Goal: Task Accomplishment & Management: Use online tool/utility

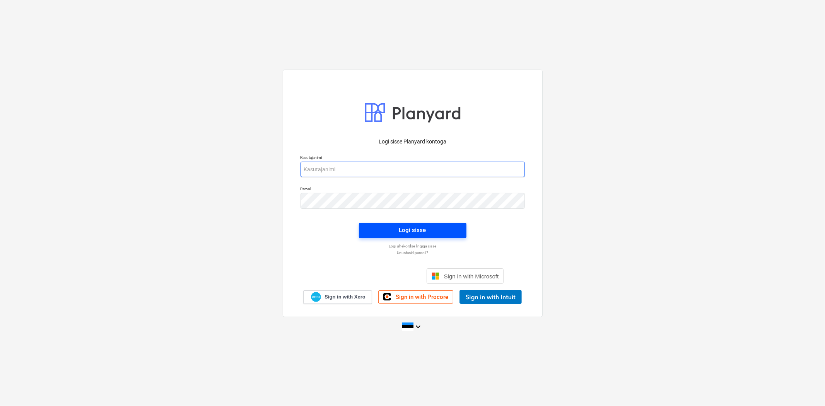
type input "[EMAIL_ADDRESS][DOMAIN_NAME]"
click at [411, 231] on div "Logi sisse" at bounding box center [412, 230] width 27 height 10
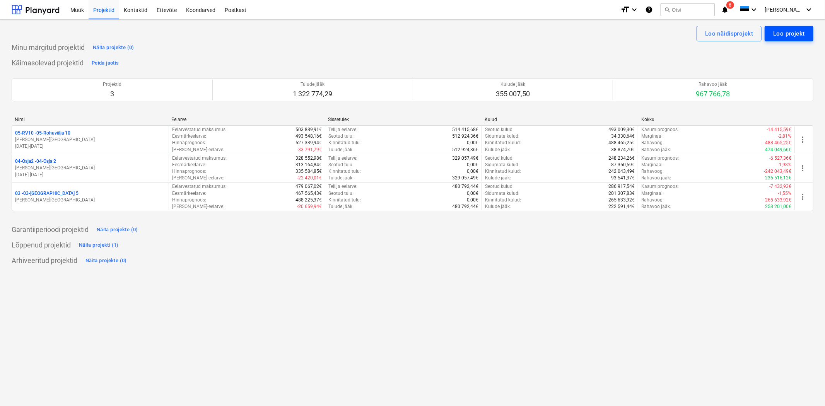
click at [779, 30] on div "Loo projekt" at bounding box center [789, 34] width 32 height 10
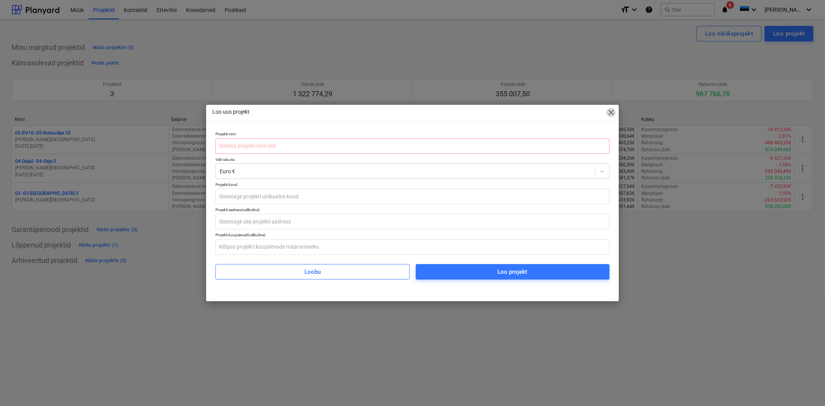
drag, startPoint x: 610, startPoint y: 110, endPoint x: 660, endPoint y: 79, distance: 59.2
click at [610, 110] on span "close" at bounding box center [611, 112] width 9 height 9
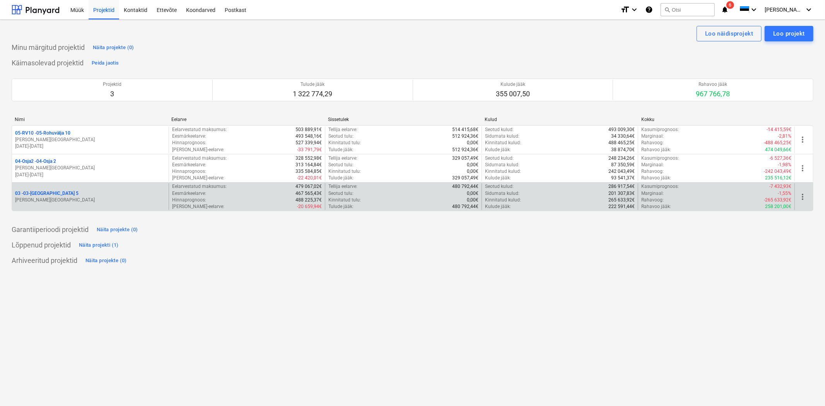
click at [41, 194] on p "03 - 03-[GEOGRAPHIC_DATA] 5" at bounding box center [46, 193] width 63 height 7
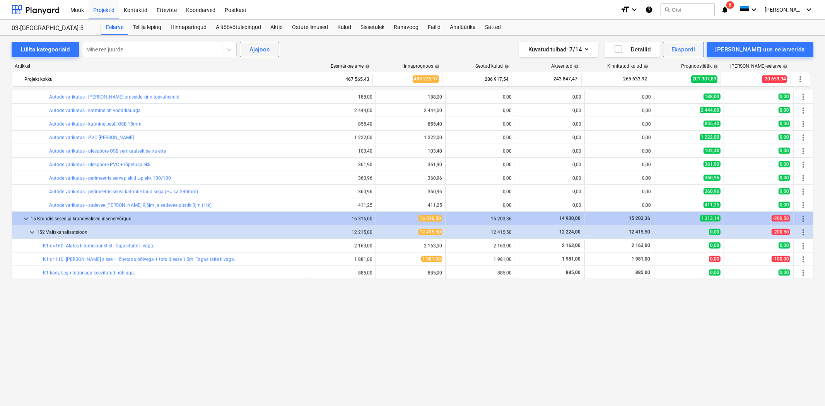
scroll to position [630, 0]
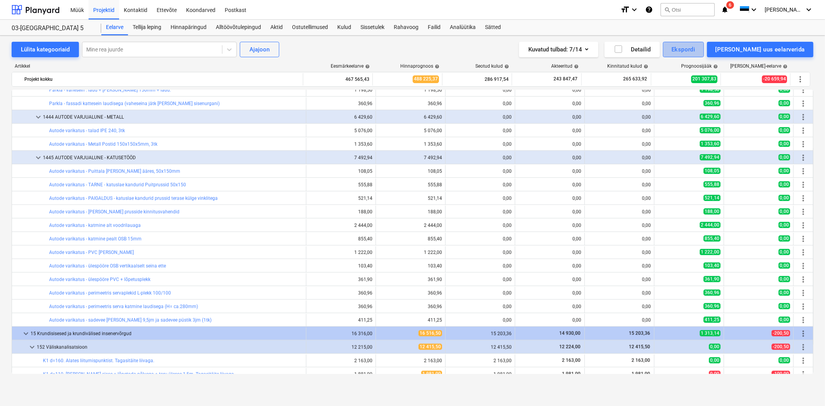
click at [704, 52] on button "Ekspordi" at bounding box center [683, 49] width 41 height 15
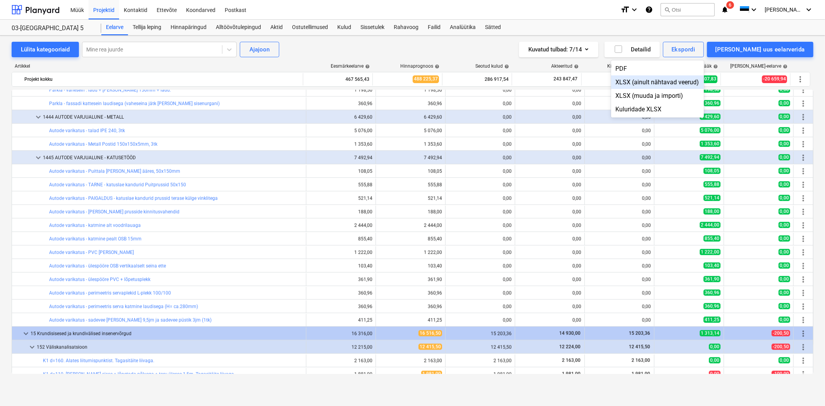
click at [676, 86] on div "XLSX (ainult nähtavad veerud)" at bounding box center [657, 82] width 93 height 14
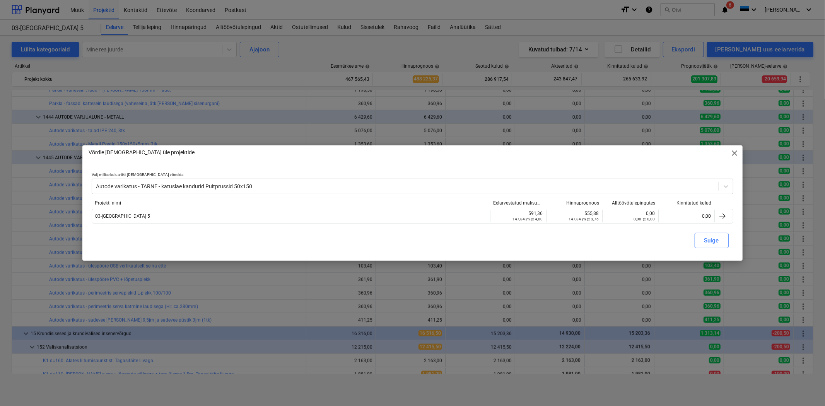
click at [733, 155] on span "close" at bounding box center [734, 153] width 9 height 9
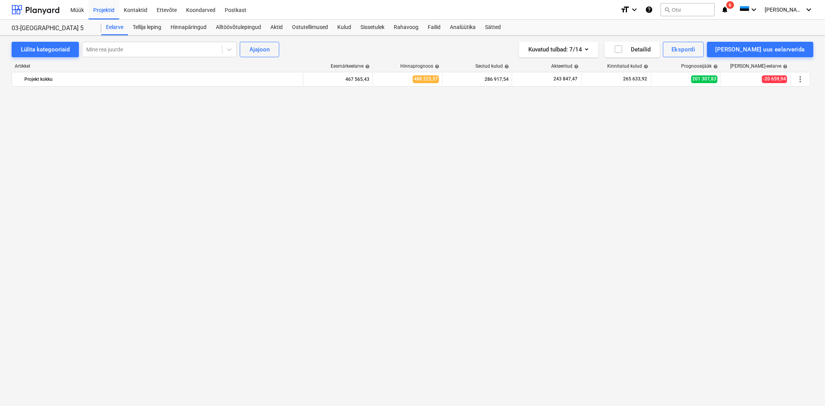
scroll to position [229, 0]
